Goal: Task Accomplishment & Management: Check status

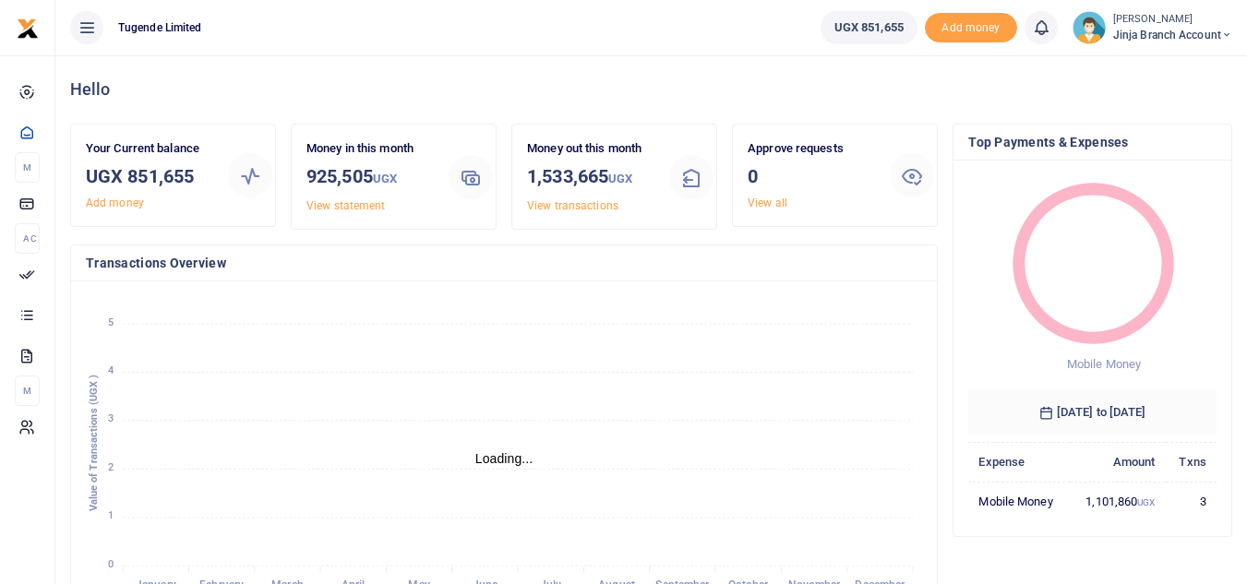
scroll to position [15, 15]
click at [354, 204] on link "View statement" at bounding box center [345, 205] width 78 height 13
